Goal: Transaction & Acquisition: Obtain resource

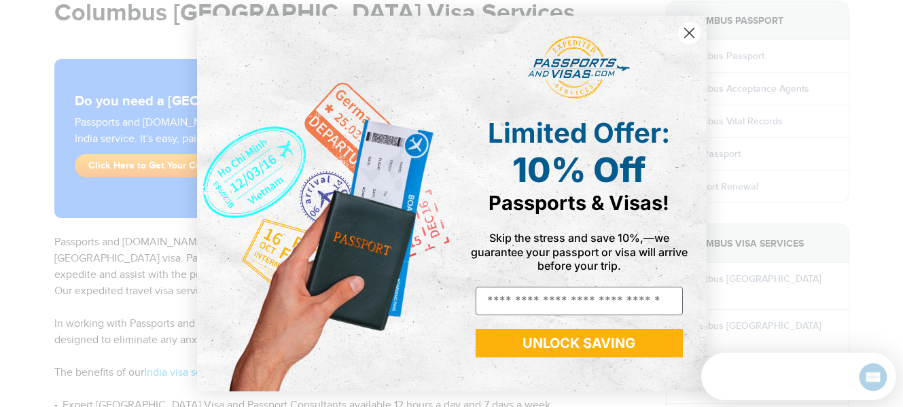
click at [683, 29] on circle "Close dialog" at bounding box center [689, 33] width 22 height 22
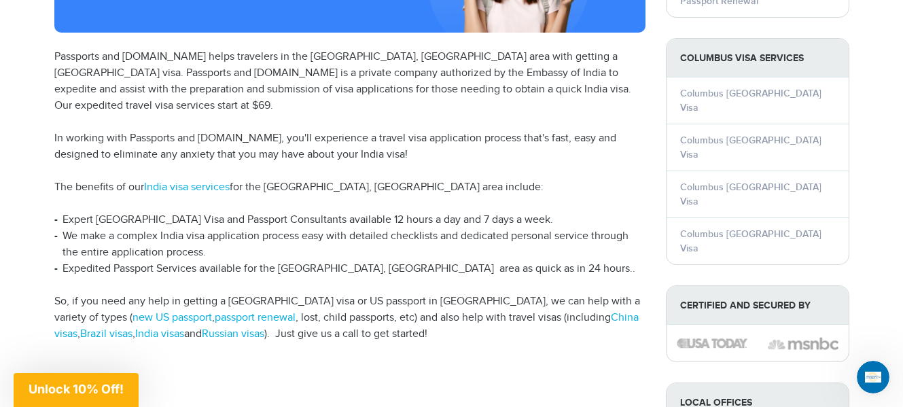
scroll to position [340, 0]
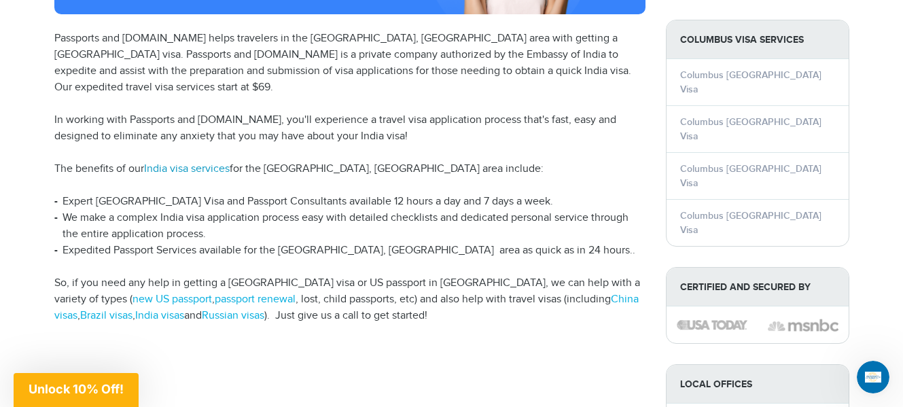
click at [177, 162] on link "India visa services" at bounding box center [187, 168] width 86 height 13
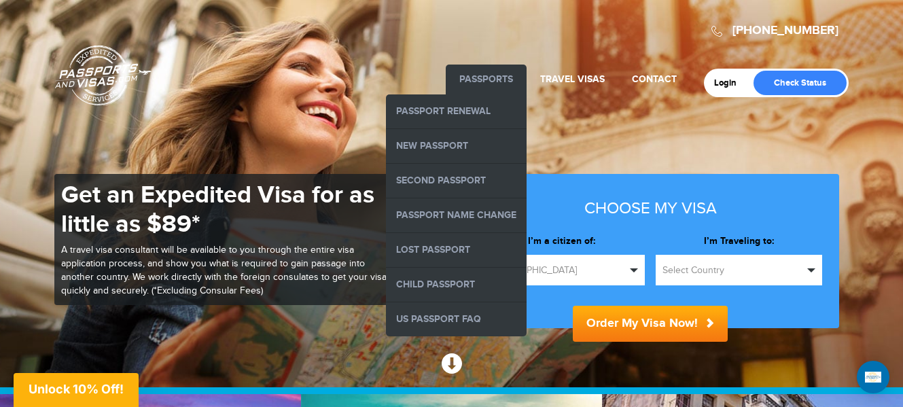
click at [486, 78] on link "Passports" at bounding box center [486, 79] width 54 height 12
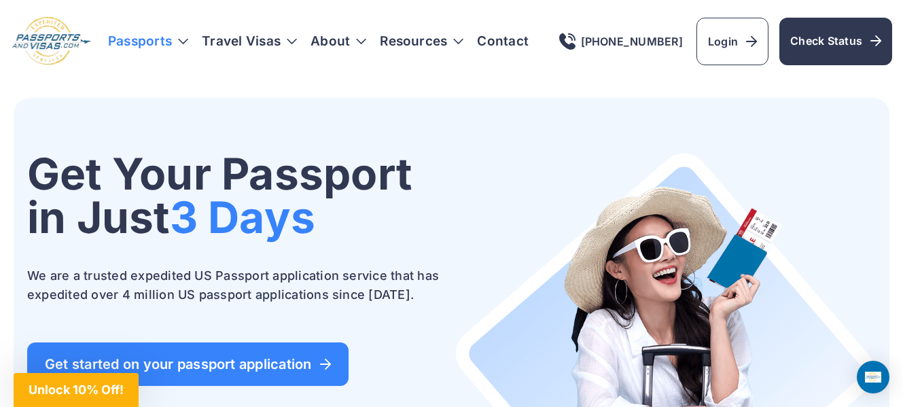
click at [161, 36] on h3 "Passports" at bounding box center [148, 42] width 80 height 14
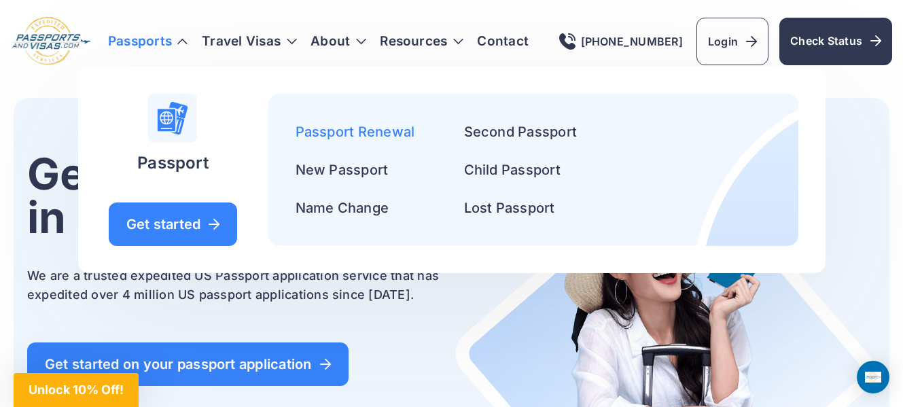
click at [336, 124] on link "Passport Renewal" at bounding box center [356, 132] width 120 height 16
